Goal: Task Accomplishment & Management: Manage account settings

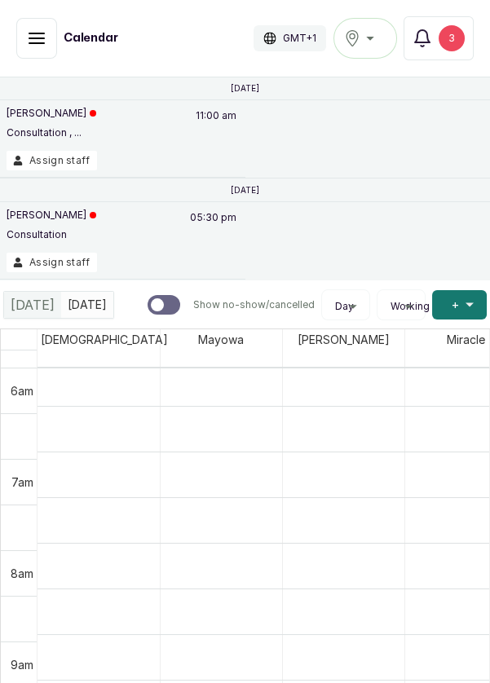
scroll to position [510, 0]
click at [149, 245] on div "[PERSON_NAME] Consultation 05:30 pm" at bounding box center [123, 231] width 232 height 44
click at [46, 264] on button "Assign staff" at bounding box center [52, 263] width 90 height 20
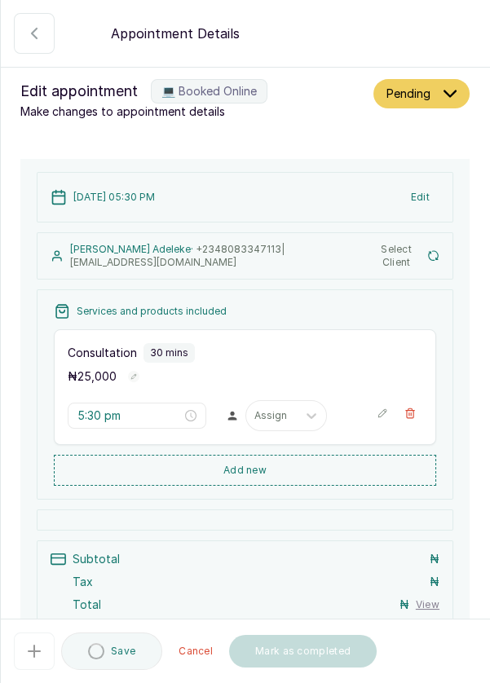
type input "5:30 pm"
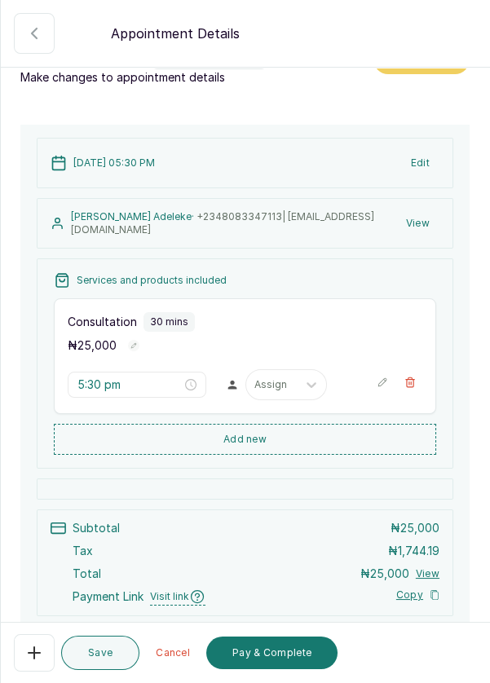
scroll to position [138, 0]
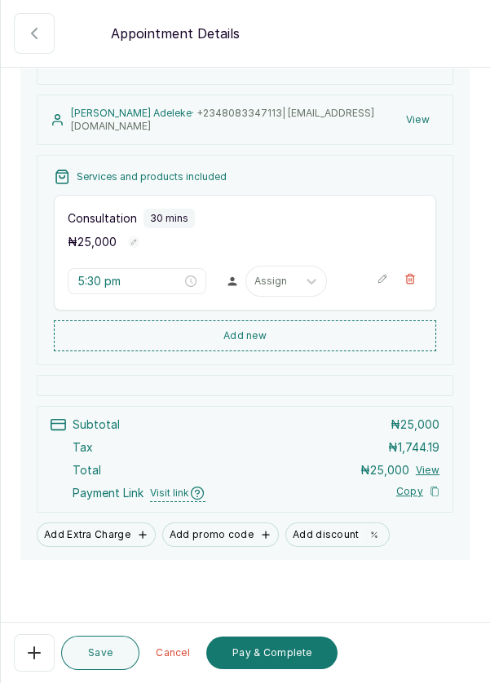
click at [37, 656] on icon "button" at bounding box center [34, 653] width 20 height 20
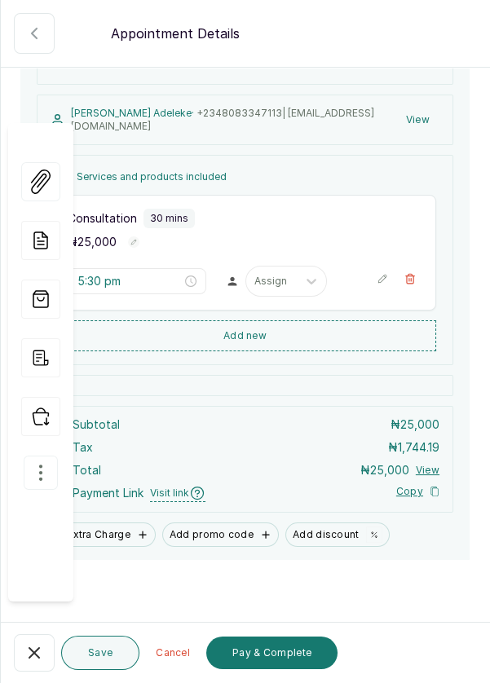
click at [34, 463] on icon "button" at bounding box center [41, 473] width 20 height 20
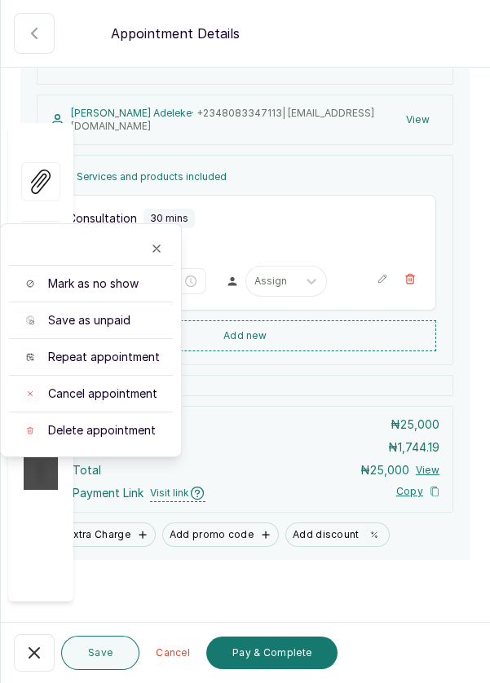
click at [106, 422] on span "Delete appointment" at bounding box center [102, 430] width 108 height 16
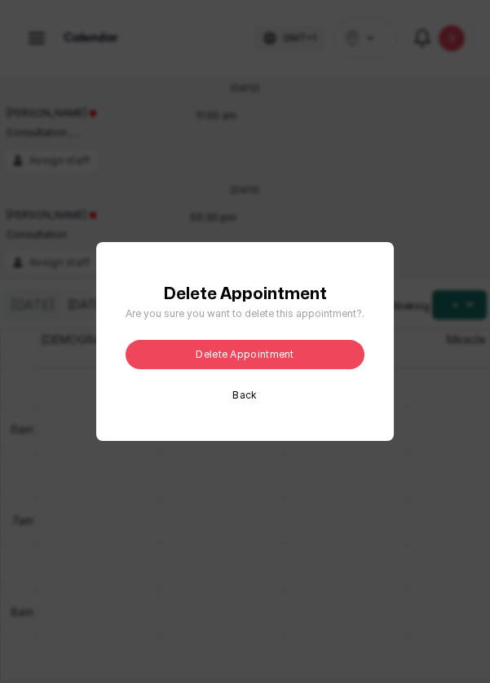
click at [275, 369] on button "Delete appointment" at bounding box center [245, 354] width 239 height 29
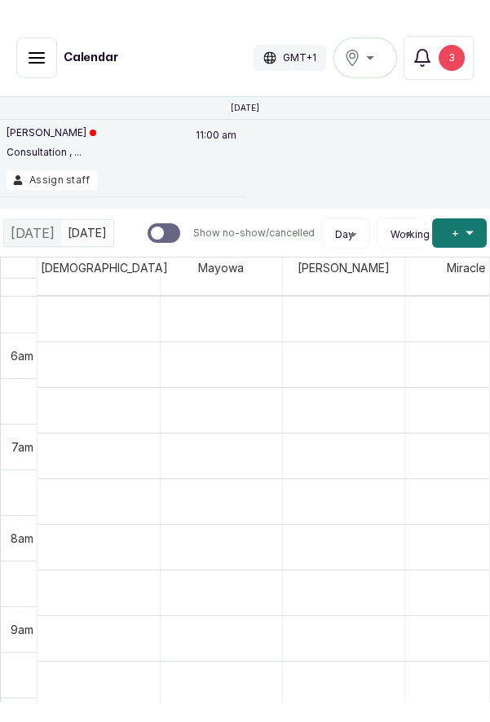
scroll to position [501, 0]
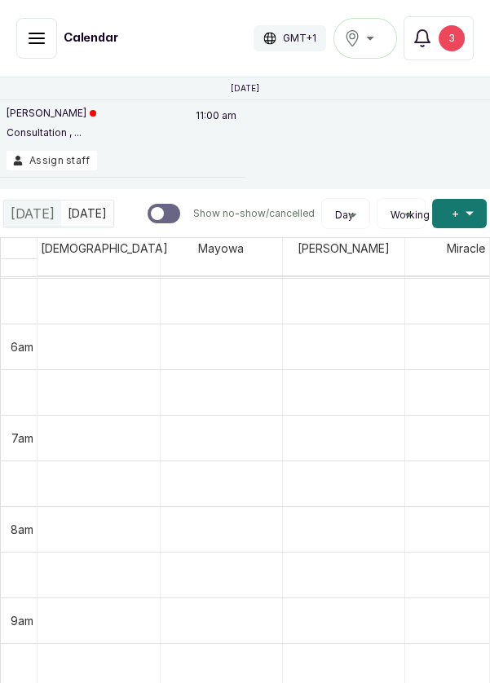
click at [37, 163] on button "Assign staff" at bounding box center [52, 161] width 90 height 20
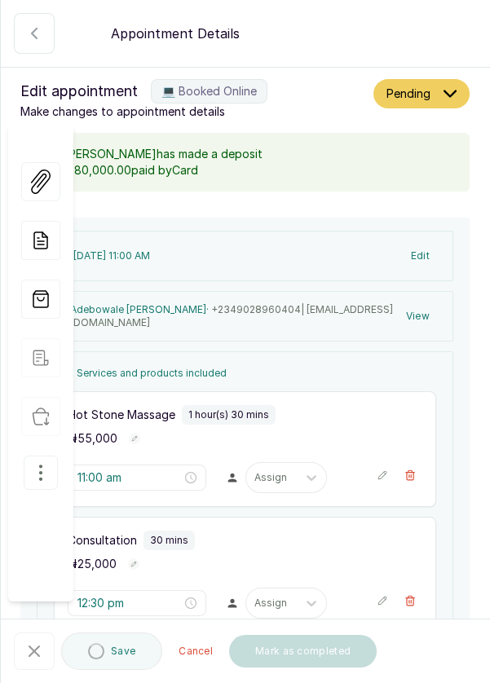
type input "11:00 am"
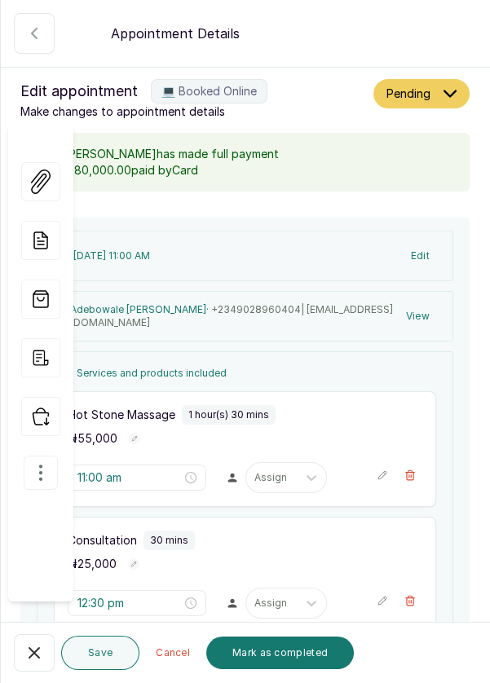
click at [31, 658] on icon "button" at bounding box center [34, 653] width 20 height 20
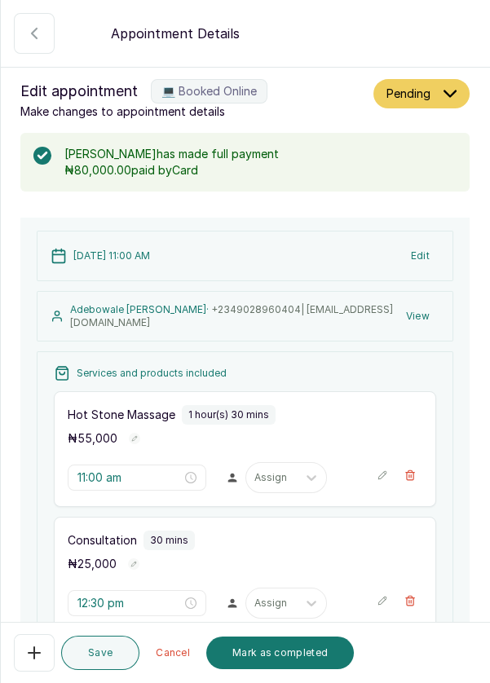
click at [29, 13] on button "Show no-show/cancelled" at bounding box center [34, 33] width 41 height 41
